Goal: Information Seeking & Learning: Learn about a topic

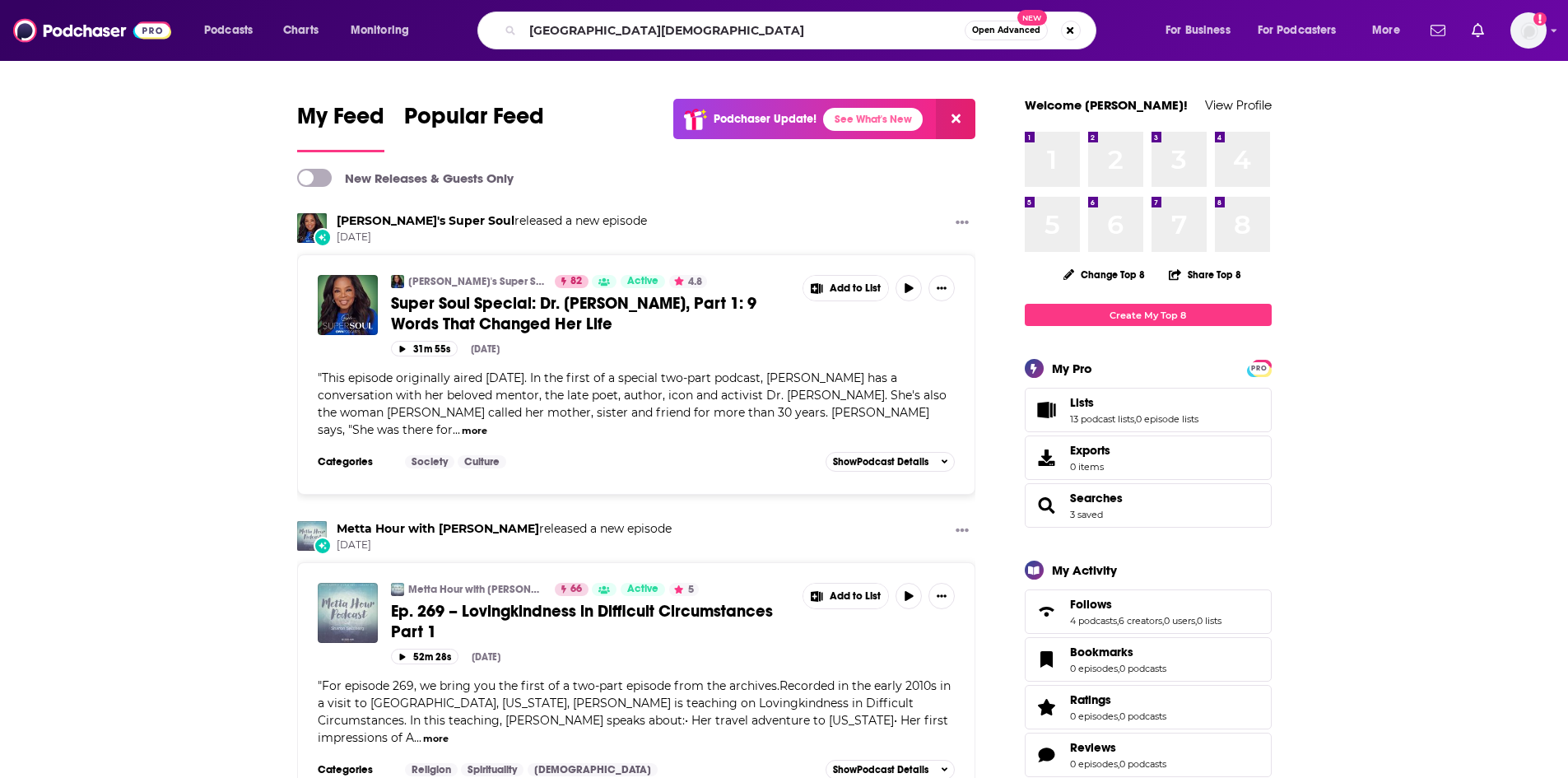
type input "[GEOGRAPHIC_DATA][DEMOGRAPHIC_DATA]"
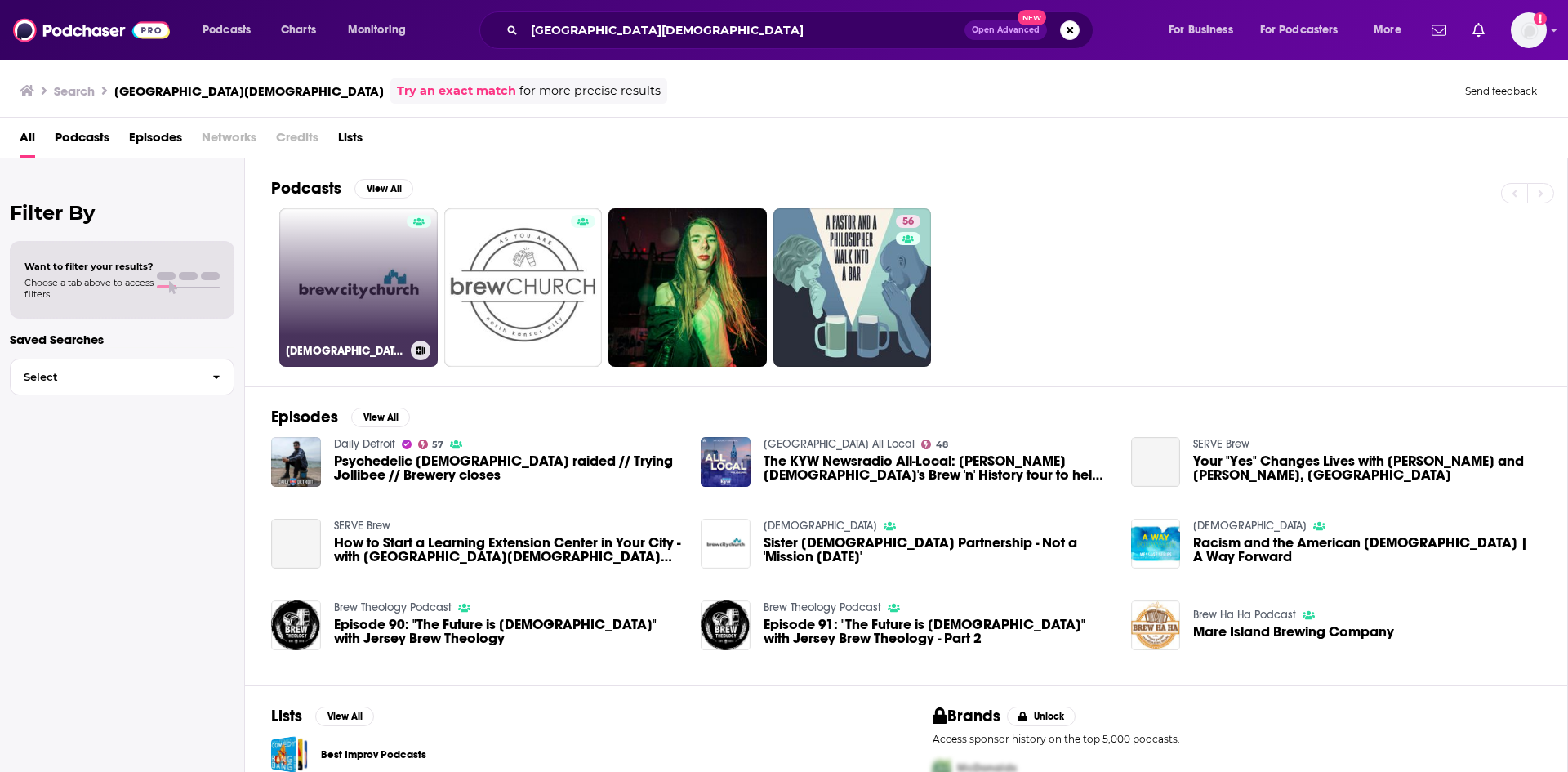
click at [384, 277] on link "[DEMOGRAPHIC_DATA]" at bounding box center [358, 287] width 158 height 158
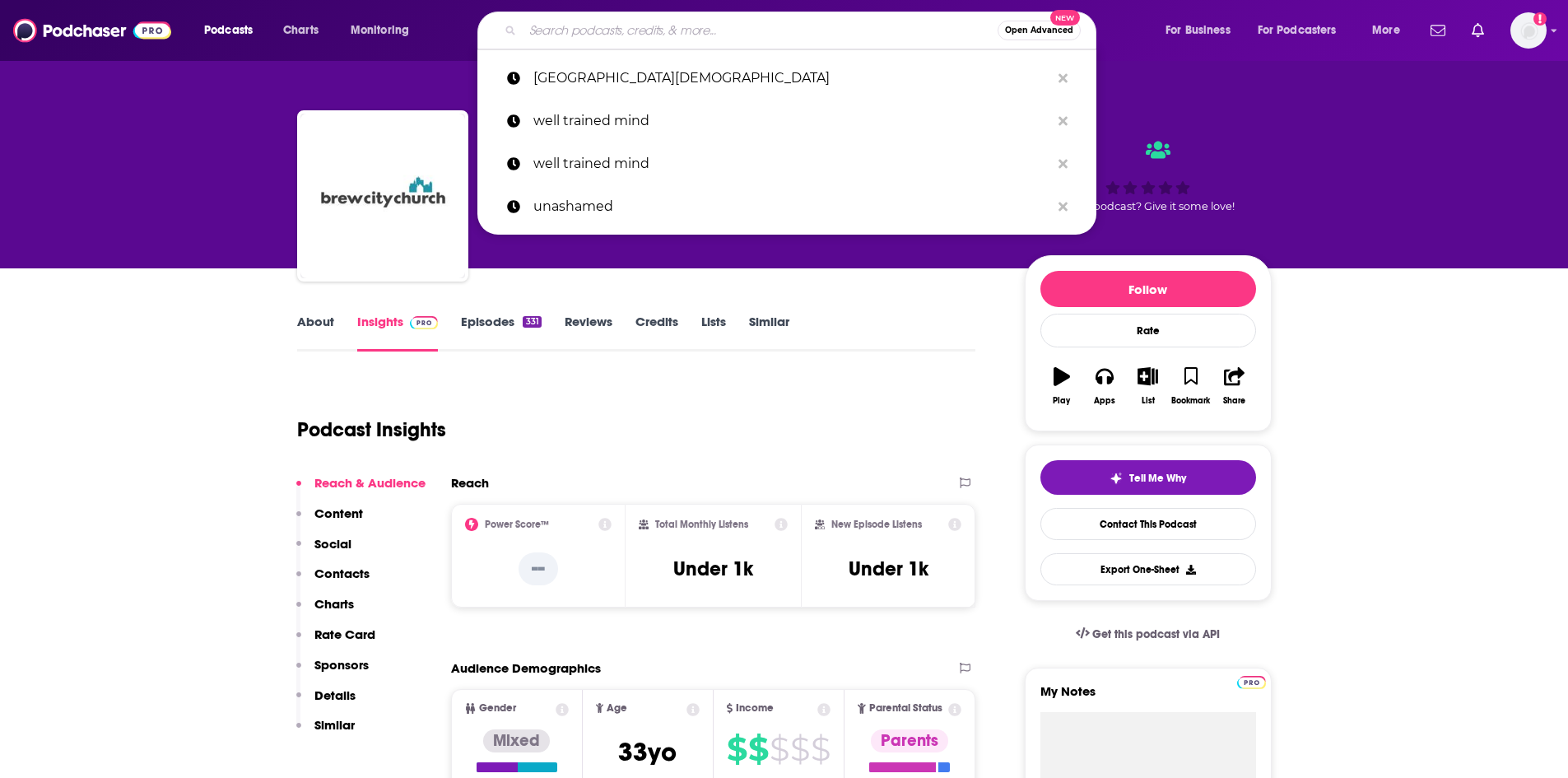
click at [598, 35] on input "Search podcasts, credits, & more..." at bounding box center [760, 30] width 475 height 26
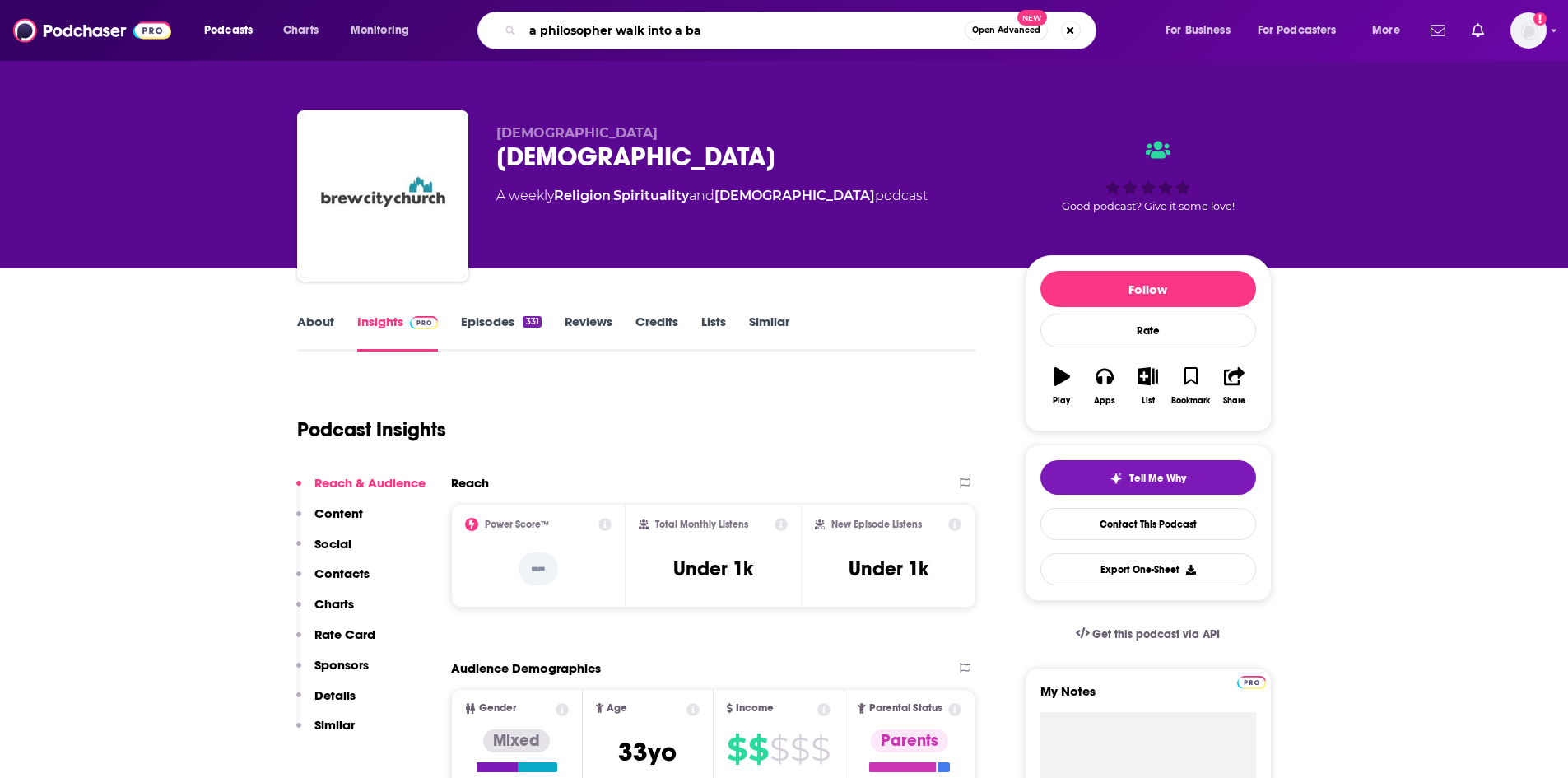
type input "a philosopher walk into a bar"
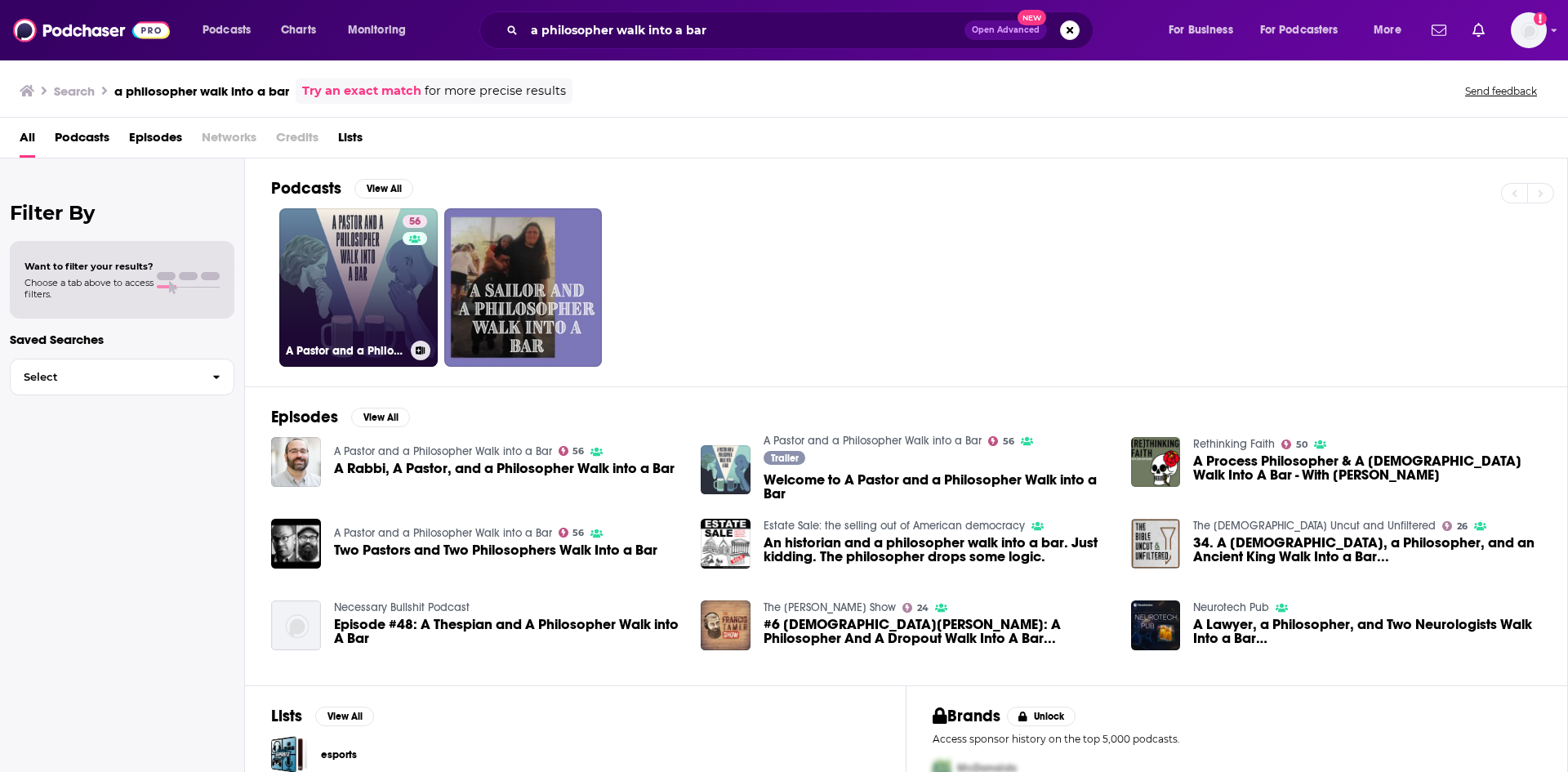
click at [378, 292] on link "56 A Pastor and a Philosopher Walk into a Bar" at bounding box center [358, 287] width 158 height 158
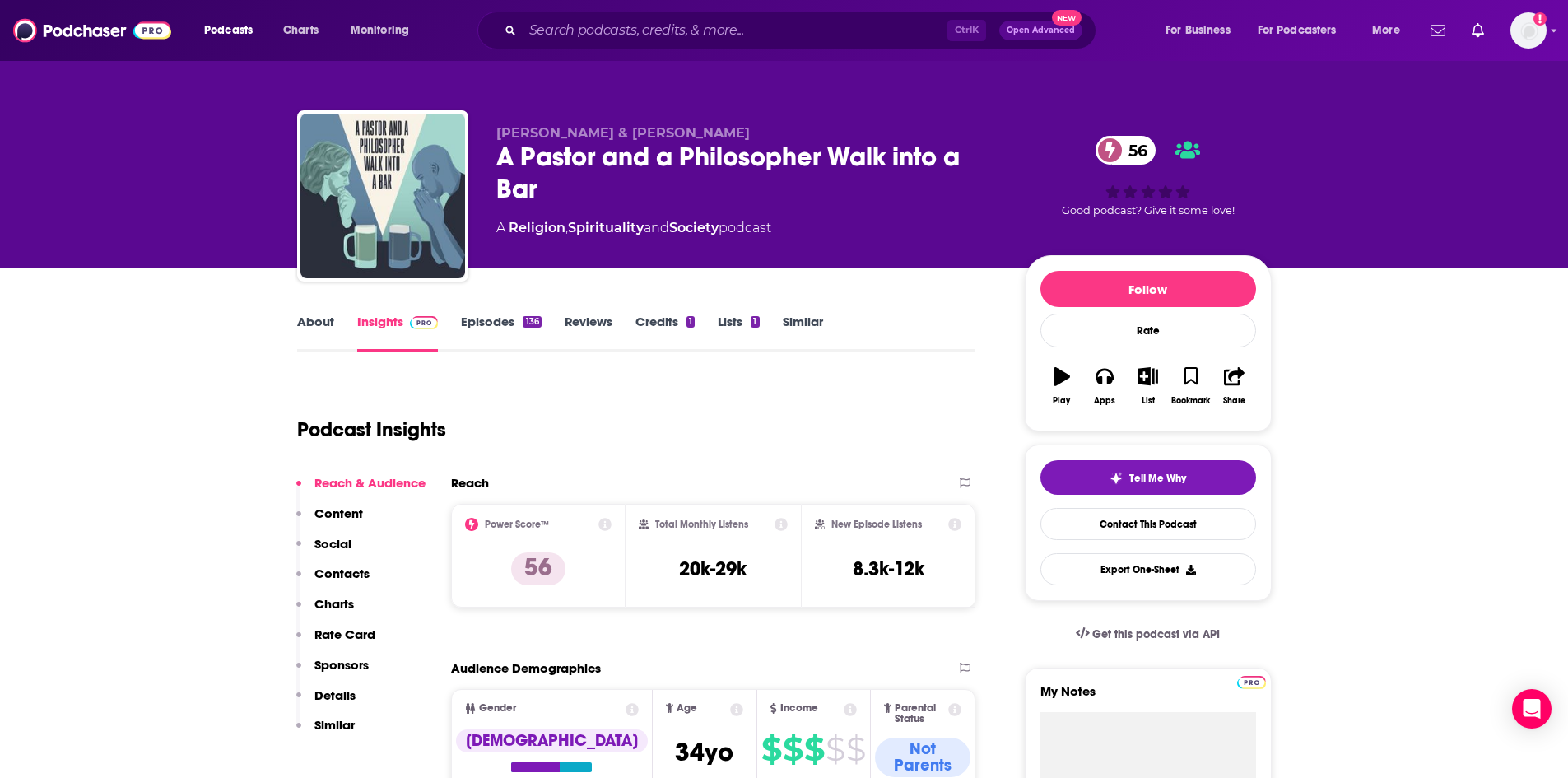
click at [317, 317] on link "About" at bounding box center [315, 333] width 37 height 38
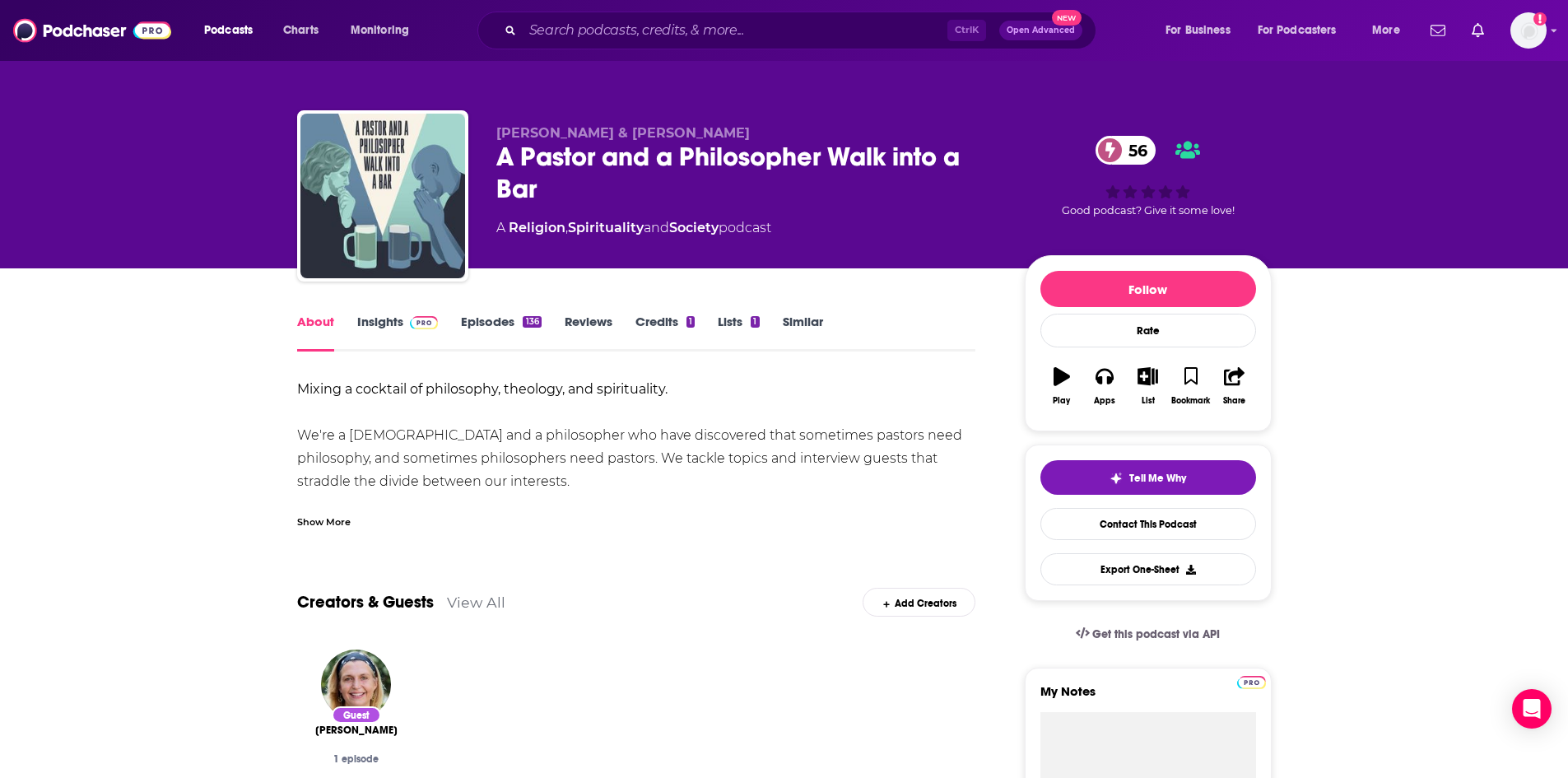
click at [320, 525] on div "Show More" at bounding box center [324, 520] width 53 height 15
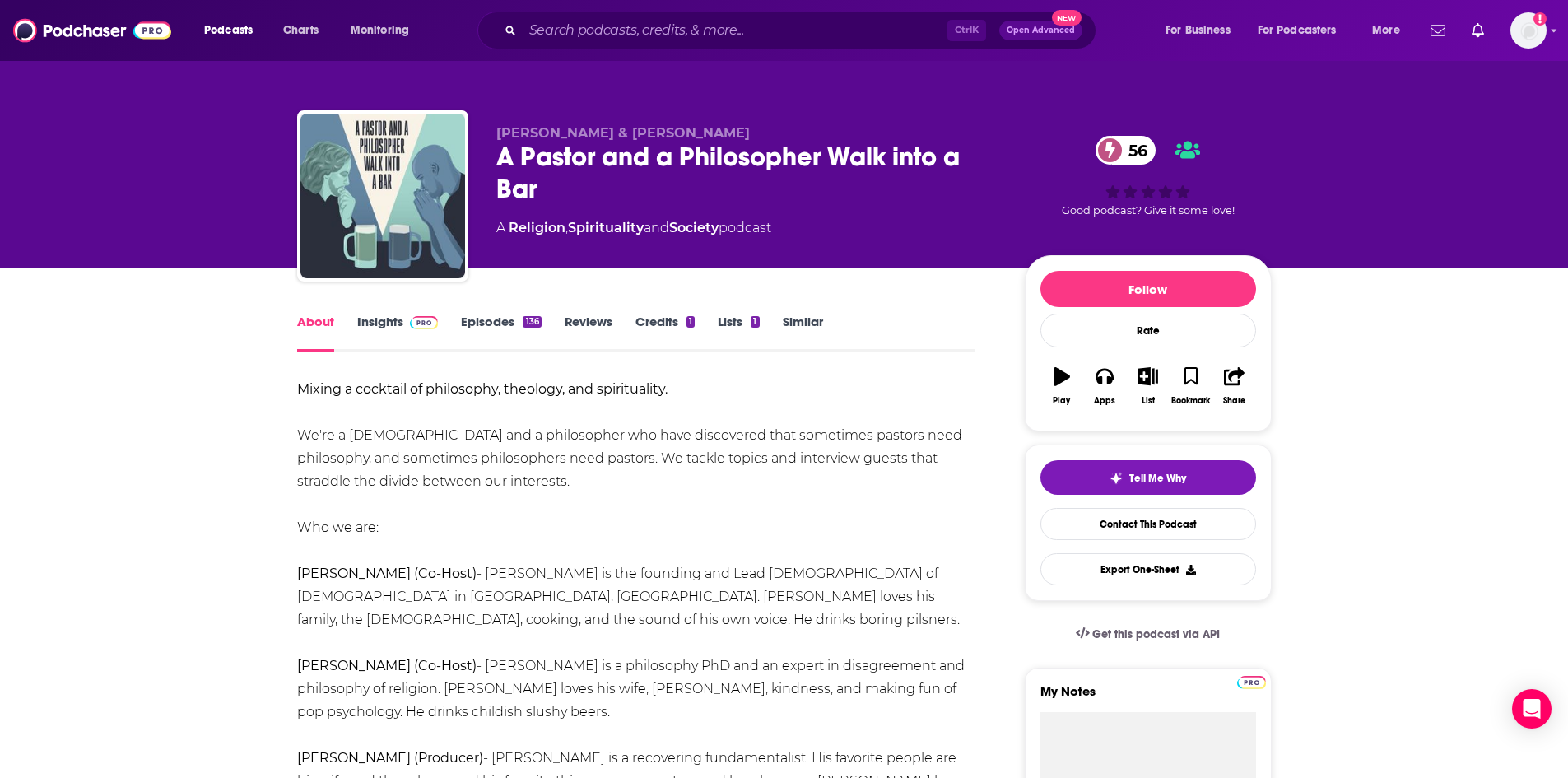
click at [368, 452] on div "Mixing a cocktail of philosophy, theology, and spirituality. We're a [DEMOGRAPH…" at bounding box center [636, 597] width 679 height 438
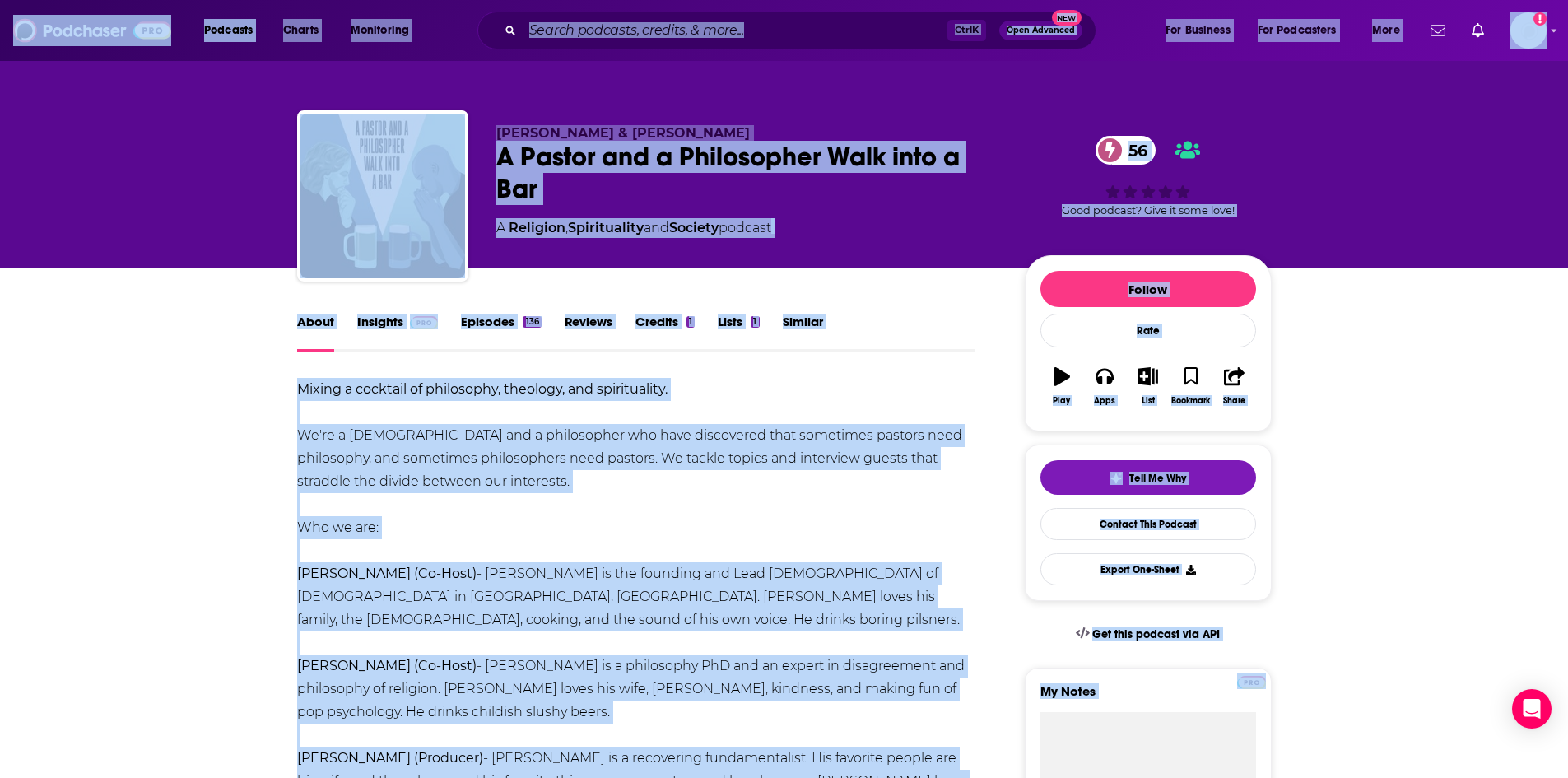
click at [368, 452] on div "Mixing a cocktail of philosophy, theology, and spirituality. We're a [DEMOGRAPH…" at bounding box center [636, 597] width 679 height 438
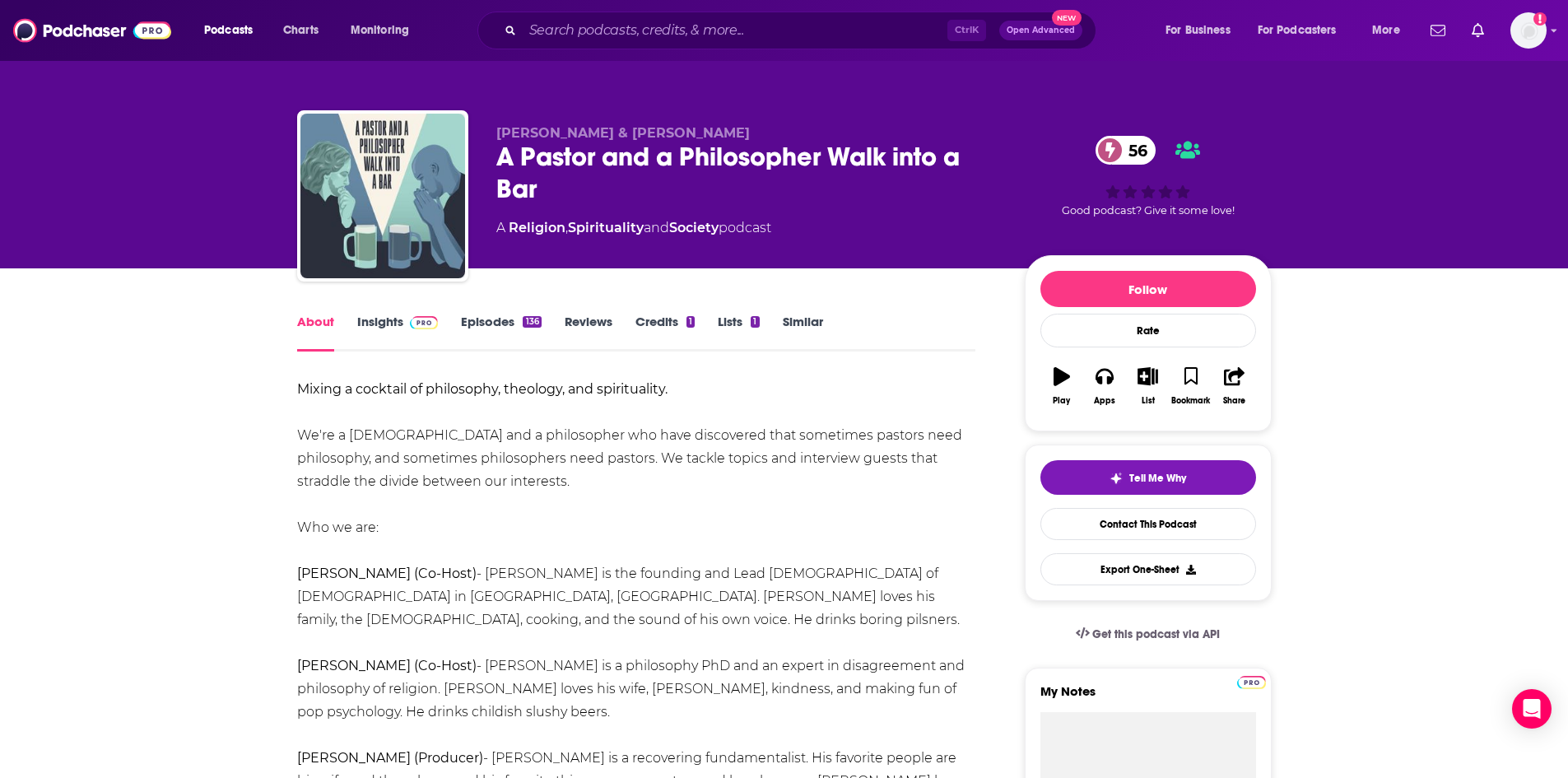
click at [297, 385] on b "Mixing a cocktail of philosophy, theology, and spirituality." at bounding box center [482, 389] width 370 height 15
click at [299, 431] on div "Mixing a cocktail of philosophy, theology, and spirituality. We're a [DEMOGRAPH…" at bounding box center [636, 597] width 679 height 438
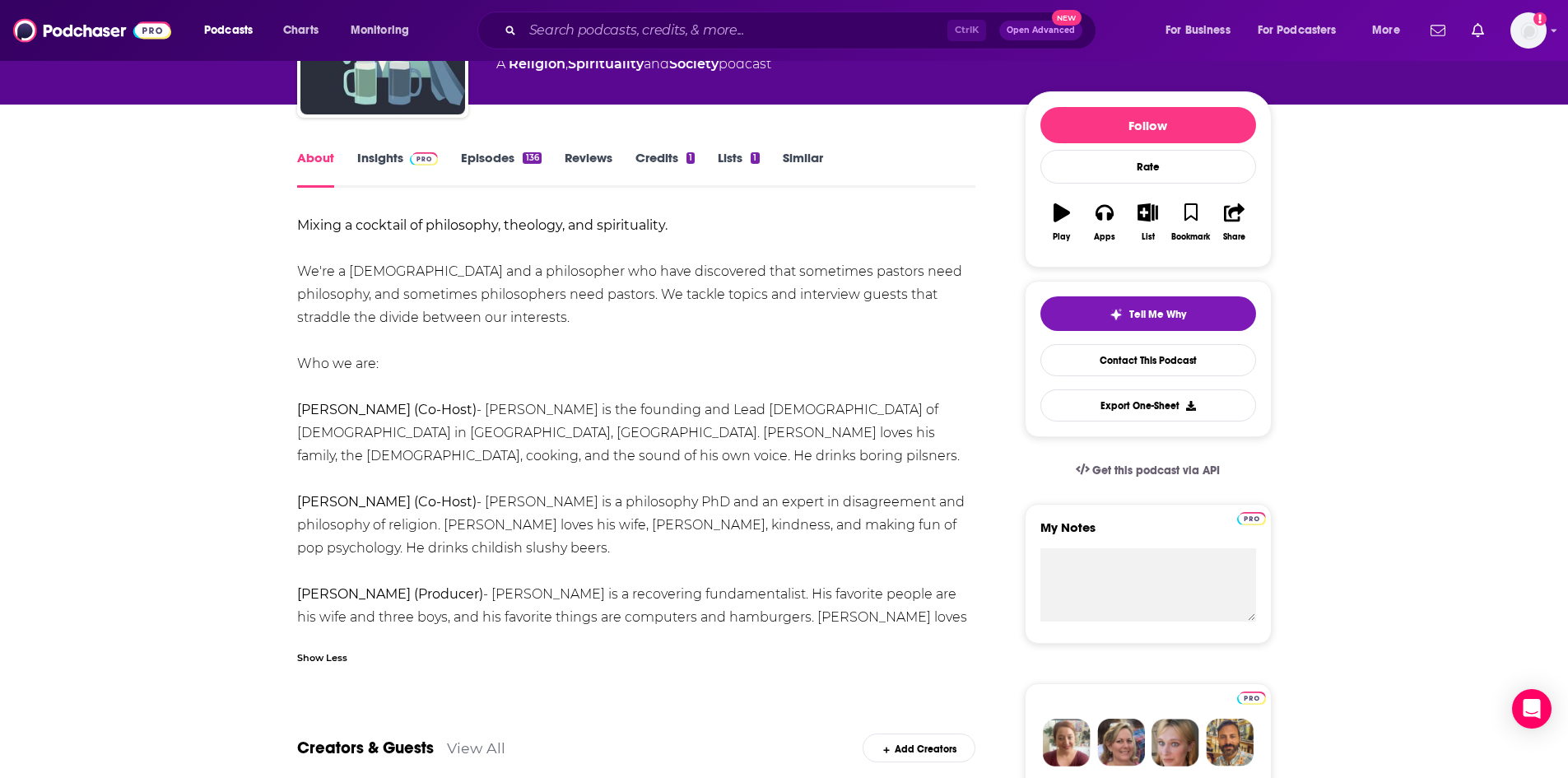
scroll to position [165, 0]
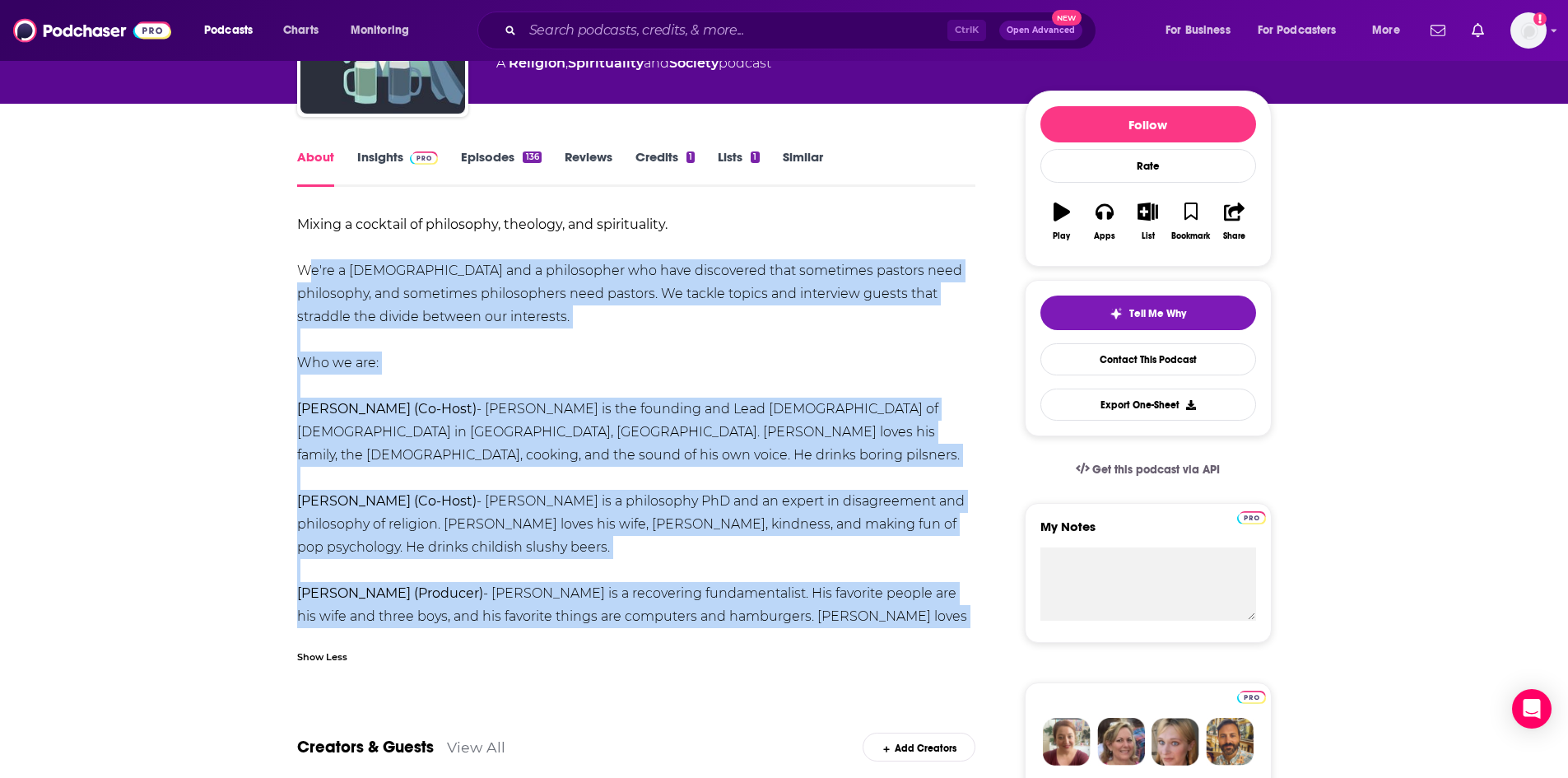
click at [762, 620] on div "Mixing a cocktail of philosophy, theology, and spirituality. We're a [DEMOGRAPH…" at bounding box center [636, 433] width 679 height 438
copy div "We're a [DEMOGRAPHIC_DATA] and a philosopher who have discovered that sometimes…"
